Goal: Information Seeking & Learning: Learn about a topic

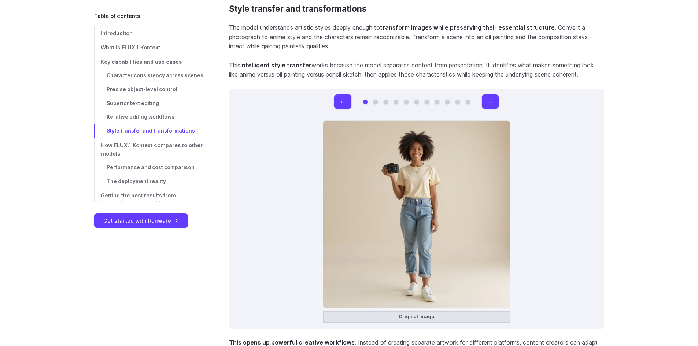
scroll to position [4792, 0]
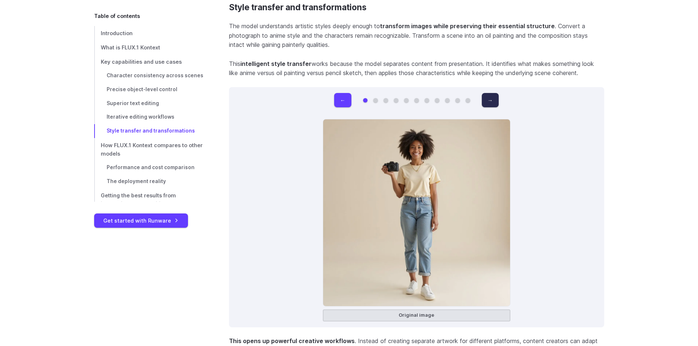
click at [494, 93] on button "→" at bounding box center [490, 100] width 17 height 14
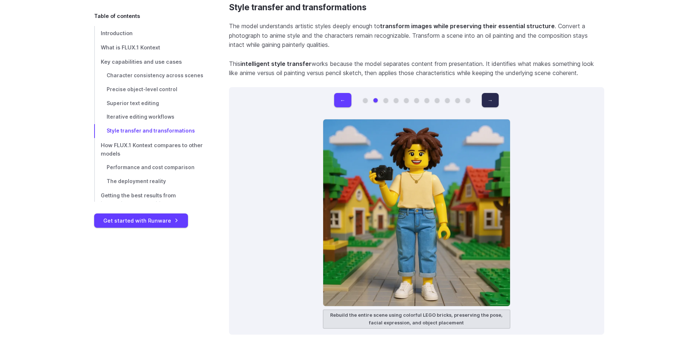
click at [494, 93] on button "→" at bounding box center [490, 100] width 17 height 14
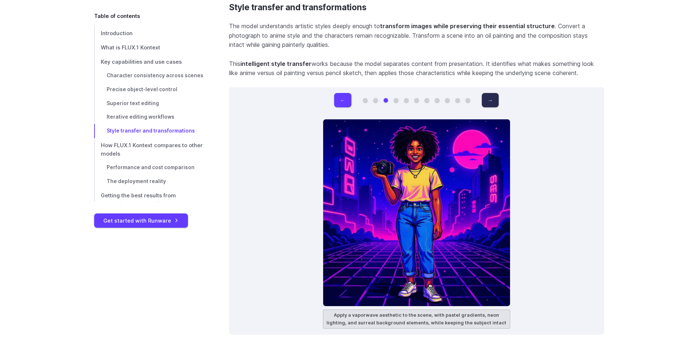
click at [494, 93] on button "→" at bounding box center [490, 100] width 17 height 14
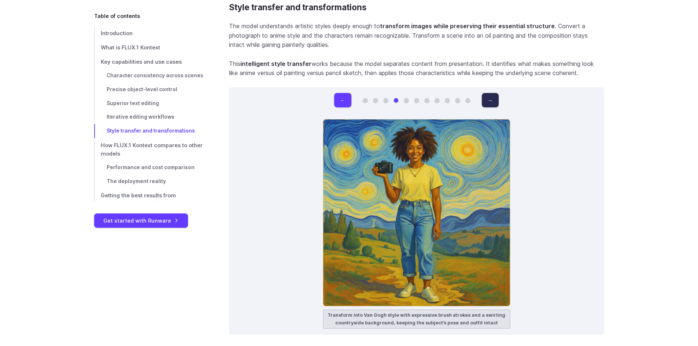
click at [494, 93] on button "→" at bounding box center [490, 100] width 17 height 14
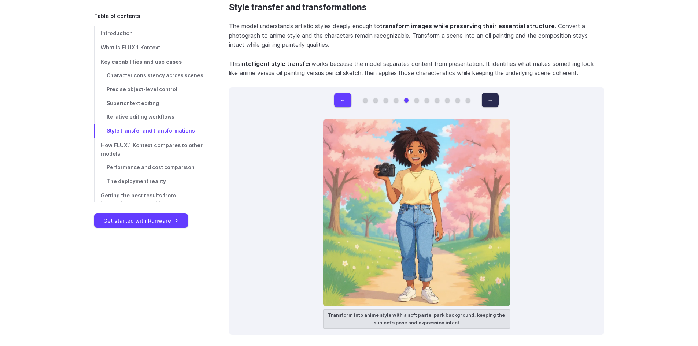
click at [494, 93] on button "→" at bounding box center [490, 100] width 17 height 14
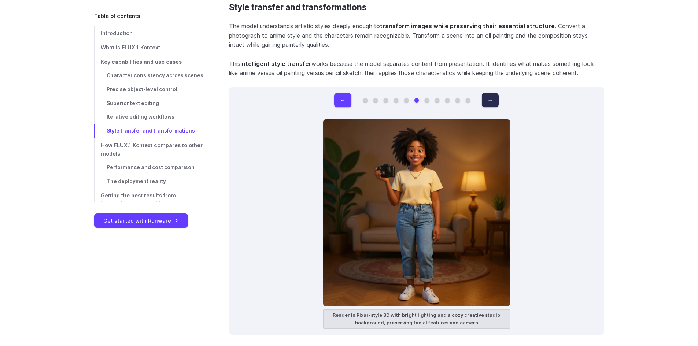
click at [494, 93] on button "→" at bounding box center [490, 100] width 17 height 14
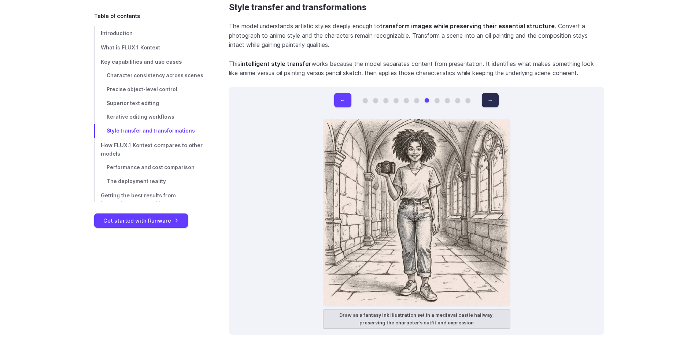
click at [494, 93] on button "→" at bounding box center [490, 100] width 17 height 14
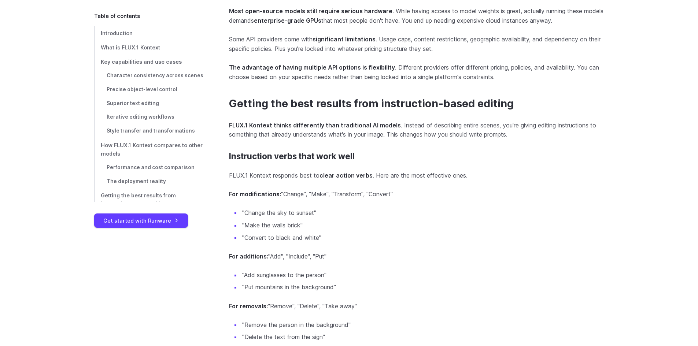
scroll to position [6037, 0]
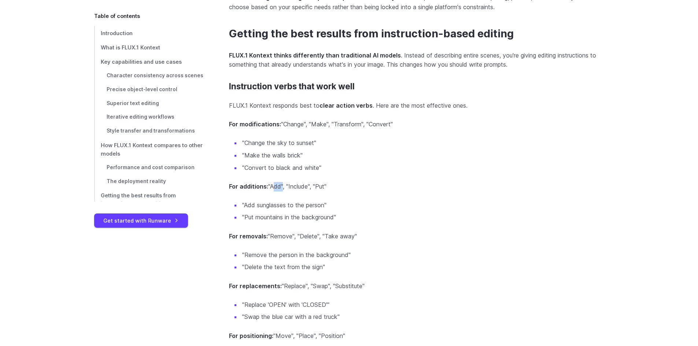
drag, startPoint x: 282, startPoint y: 183, endPoint x: 271, endPoint y: 185, distance: 10.8
click at [271, 185] on p "For additions: "Add", "Include", "Put"" at bounding box center [416, 187] width 375 height 10
copy p "Add"
click at [591, 201] on li ""Add sunglasses to the person"" at bounding box center [422, 206] width 363 height 10
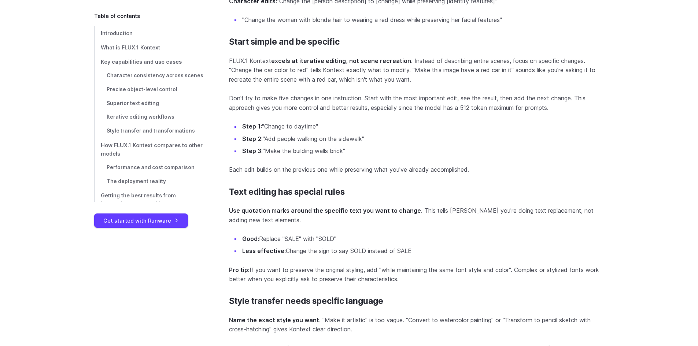
scroll to position [6586, 0]
click at [157, 117] on span "Iterative editing workflows" at bounding box center [141, 117] width 68 height 6
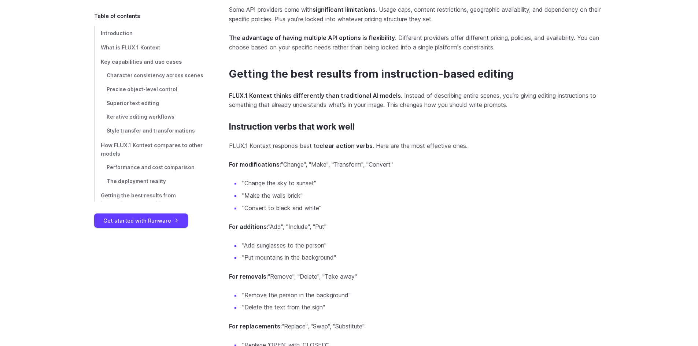
scroll to position [6087, 0]
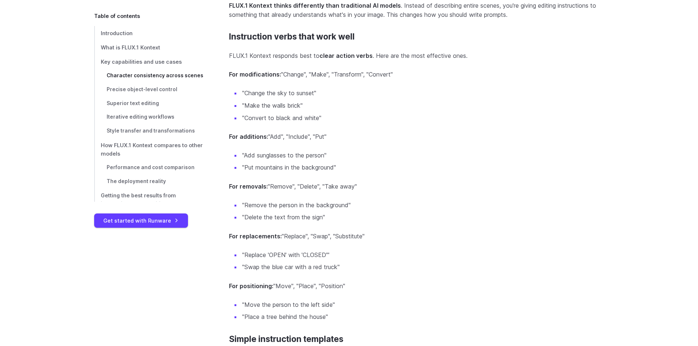
click at [137, 77] on span "Character consistency across scenes" at bounding box center [155, 76] width 97 height 6
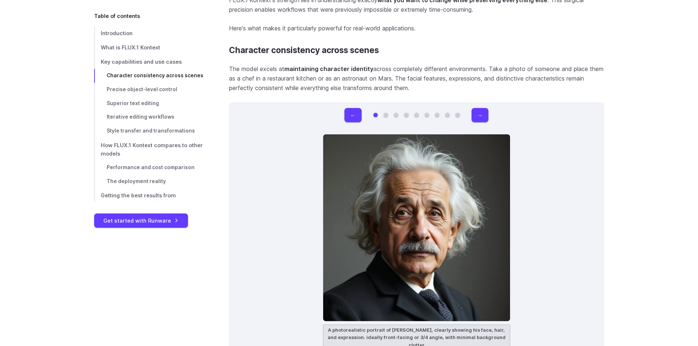
scroll to position [2070, 0]
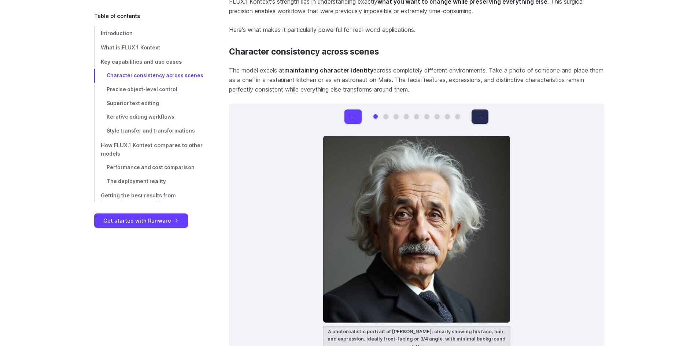
click at [483, 112] on button "→" at bounding box center [479, 116] width 17 height 14
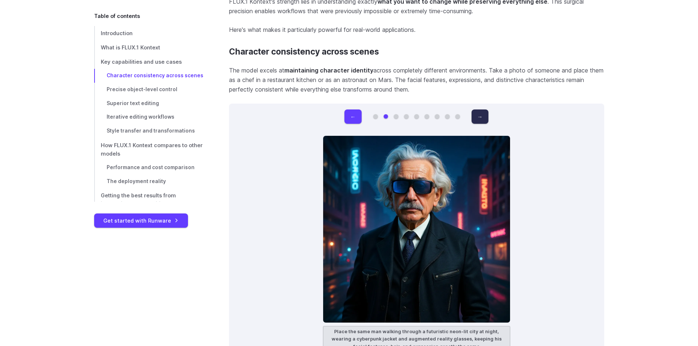
click at [483, 112] on button "→" at bounding box center [479, 116] width 17 height 14
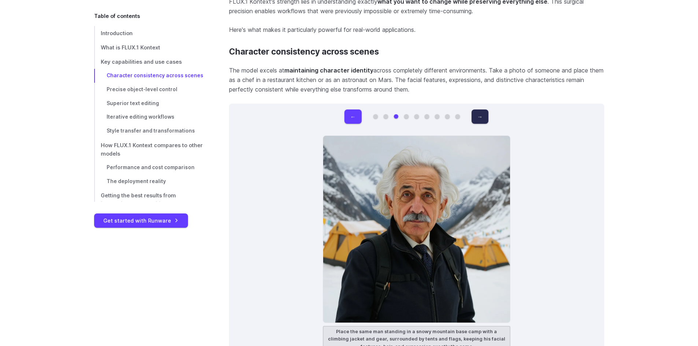
click at [483, 112] on button "→" at bounding box center [479, 116] width 17 height 14
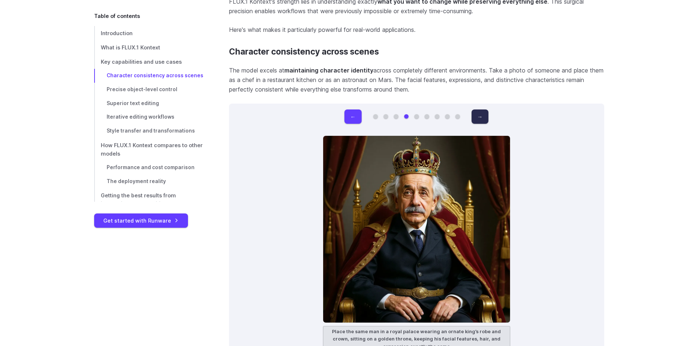
click at [483, 112] on button "→" at bounding box center [479, 116] width 17 height 14
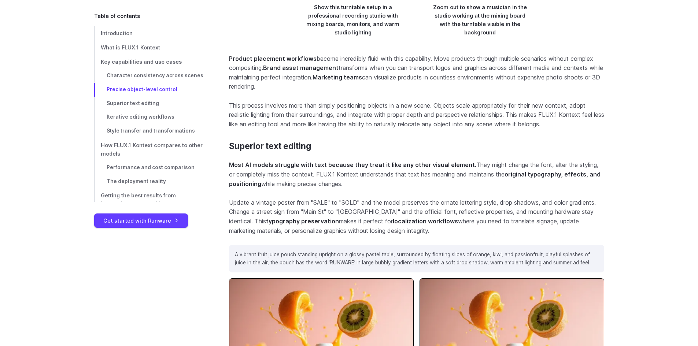
scroll to position [3059, 0]
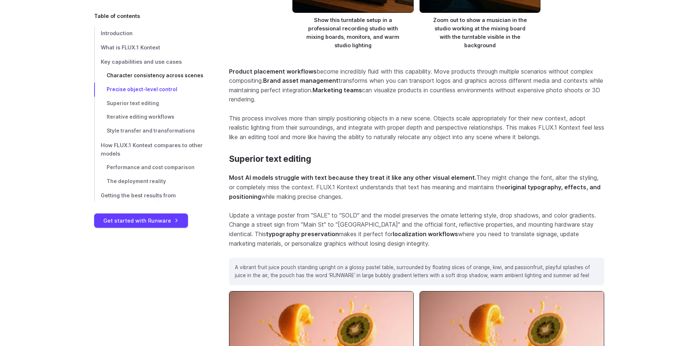
click at [189, 75] on span "Character consistency across scenes" at bounding box center [155, 76] width 97 height 6
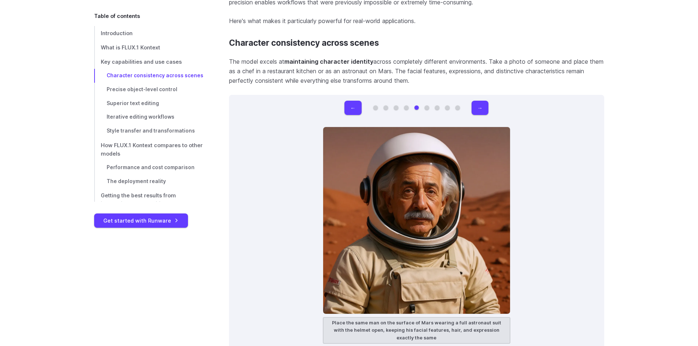
scroll to position [2070, 0]
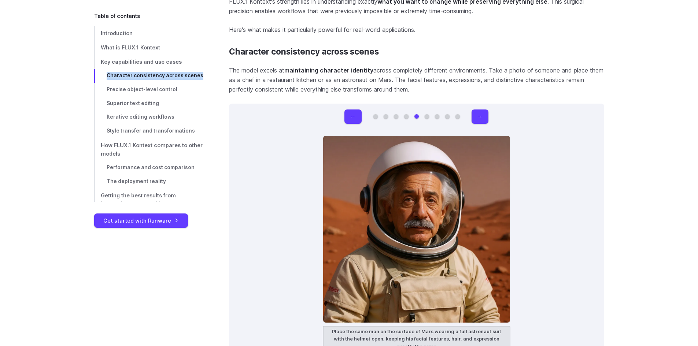
drag, startPoint x: 203, startPoint y: 75, endPoint x: 101, endPoint y: 75, distance: 101.1
click at [101, 75] on nav "Introduction What is FLUX.1 Kontext Key capabilities and use cases Character co…" at bounding box center [152, 114] width 117 height 176
copy span "Character consistency across scenes"
